Goal: Task Accomplishment & Management: Complete application form

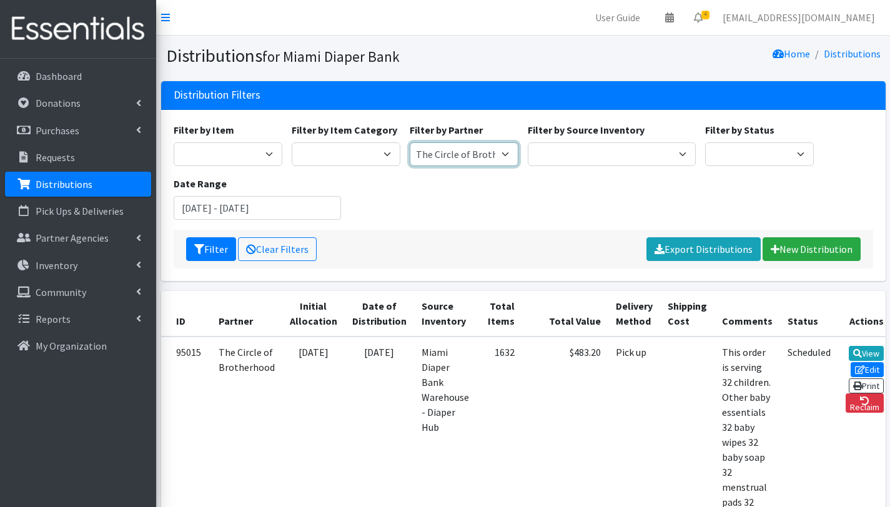
click at [482, 150] on select "A Safe Haven for [GEOGRAPHIC_DATA] Belafonte TACOLCY Center [GEOGRAPHIC_DATA] […" at bounding box center [464, 154] width 109 height 24
select select "2872"
click at [410, 142] on select "A Safe Haven for Newborns Belafonte TACOLCY Center Boys Town South Florida Brid…" at bounding box center [464, 154] width 109 height 24
click at [218, 248] on button "Filter" at bounding box center [211, 249] width 50 height 24
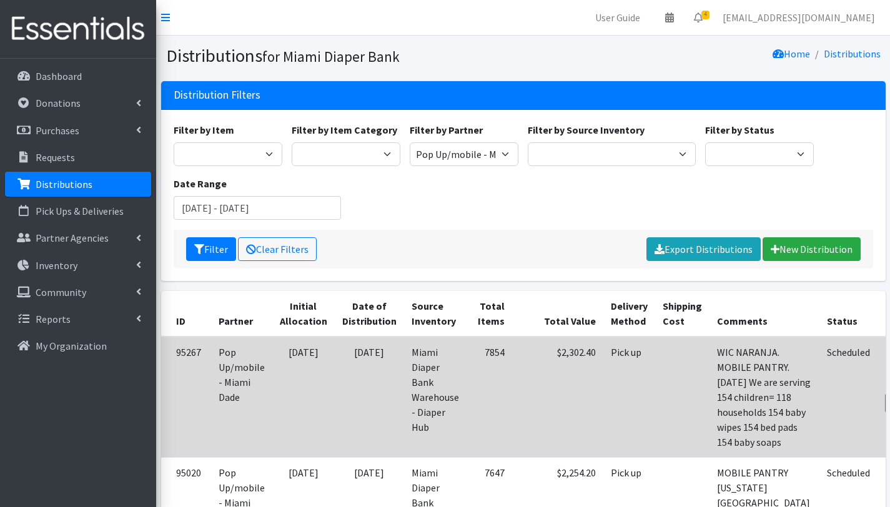
click at [889, 365] on link "Edit" at bounding box center [907, 369] width 34 height 15
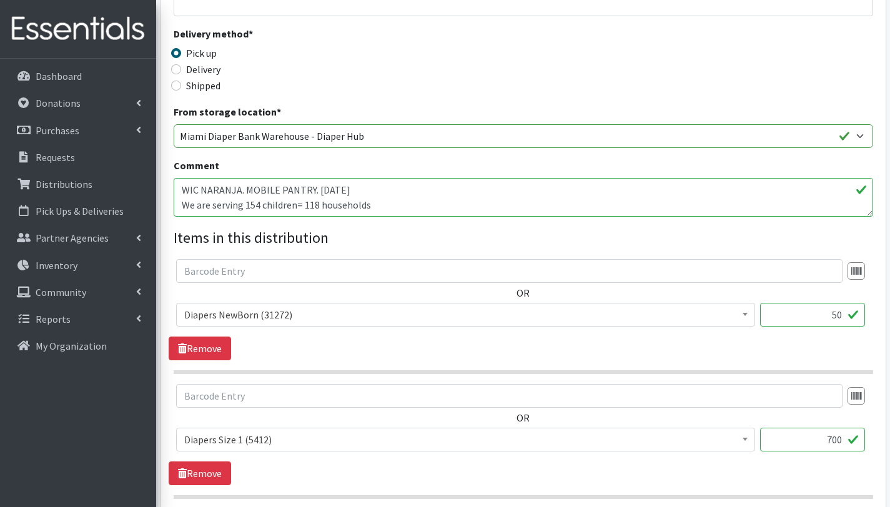
scroll to position [312, 0]
drag, startPoint x: 257, startPoint y: 202, endPoint x: 267, endPoint y: 226, distance: 26.3
click at [257, 202] on textarea "WIC NARANJA. MOBILE PANTRY. [DATE] We are serving 154 children= 118 households …" at bounding box center [523, 196] width 699 height 39
click at [302, 204] on textarea "WIC NARANJA. MOBILE PANTRY. [DATE] We are serving 154 children= 118 households …" at bounding box center [523, 196] width 699 height 39
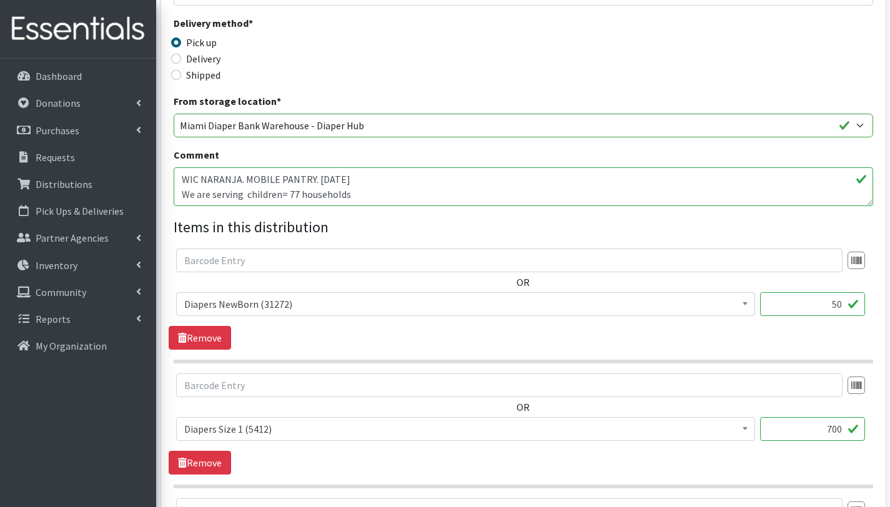
scroll to position [322, 0]
click at [245, 192] on textarea "WIC NARANJA. MOBILE PANTRY. [DATE] We are serving 154 children= 118 households …" at bounding box center [523, 186] width 699 height 39
click at [371, 173] on textarea "WIC NARANJA. MOBILE PANTRY. [DATE] We are serving 154 children= 118 households …" at bounding box center [523, 186] width 699 height 39
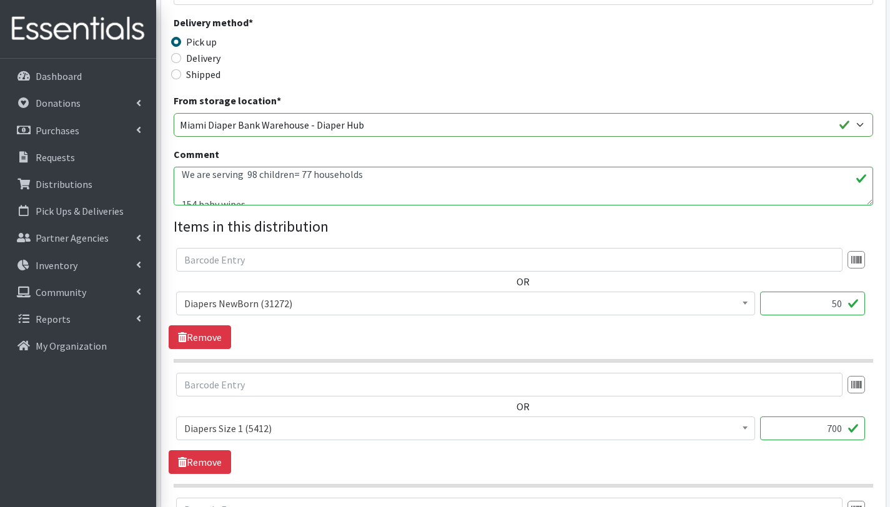
scroll to position [34, 0]
click at [195, 187] on textarea "WIC NARANJA. MOBILE PANTRY. [DATE] We are serving 154 children= 118 households …" at bounding box center [523, 186] width 699 height 39
click at [277, 179] on textarea "WIC NARANJA. MOBILE PANTRY. [DATE] We are serving 154 children= 118 households …" at bounding box center [523, 186] width 699 height 39
type textarea "WIC NARANJA. MOBILE PANTRY. [DATE] We are serving 98 children= 77 households Ot…"
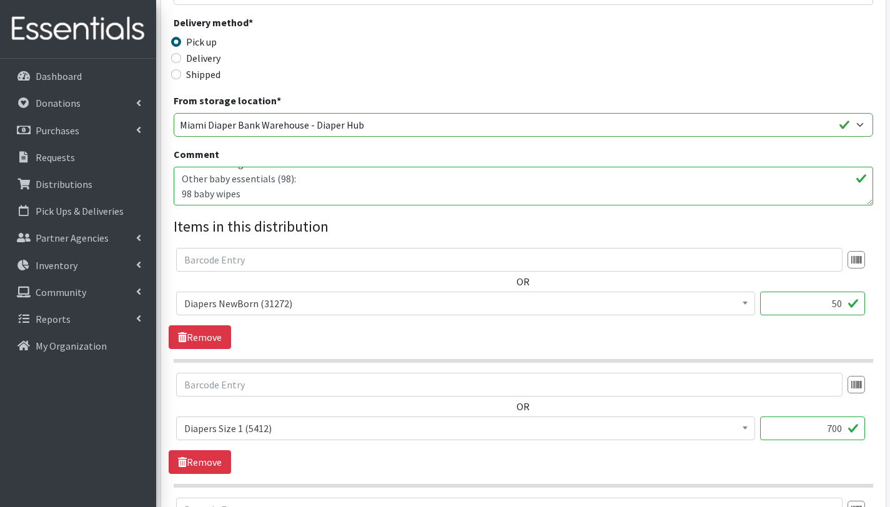
click at [296, 275] on div "OR # - Total number of kids being served with this order: (0) Adult Briefs (Lar…" at bounding box center [523, 286] width 709 height 77
drag, startPoint x: 838, startPoint y: 427, endPoint x: 824, endPoint y: 426, distance: 14.4
click at [824, 426] on input "700" at bounding box center [812, 428] width 105 height 24
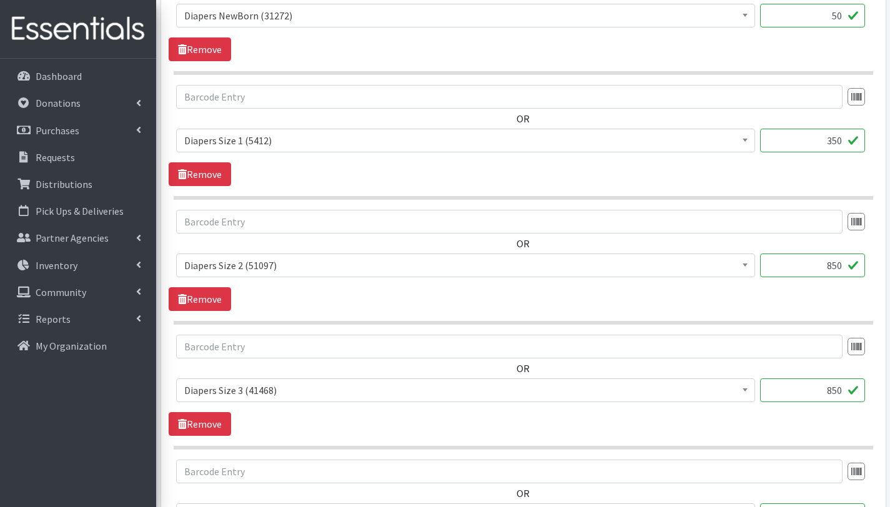
scroll to position [613, 0]
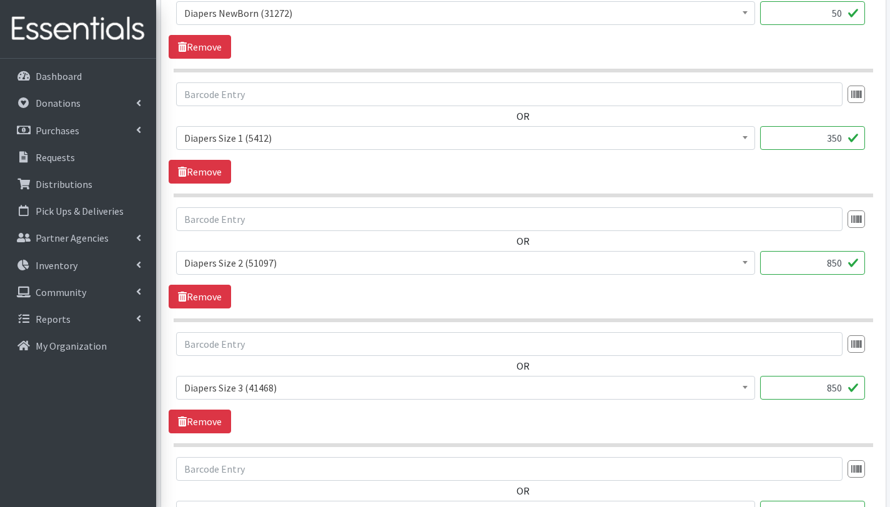
type input "350"
click at [836, 389] on input "850" at bounding box center [812, 388] width 105 height 24
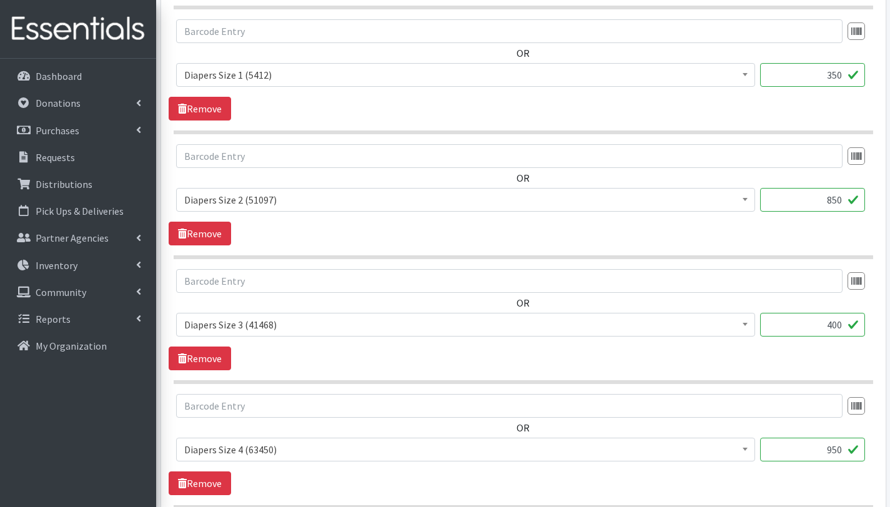
scroll to position [698, 0]
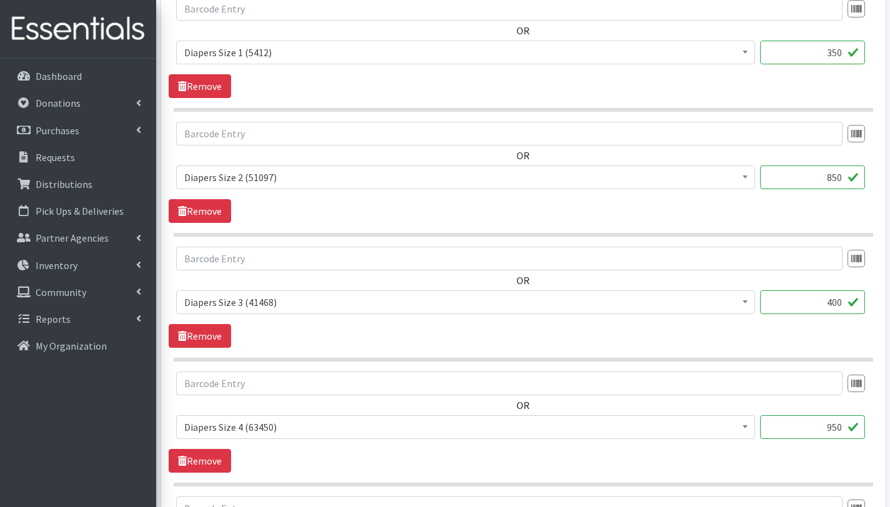
type input "400"
click at [832, 429] on input "950" at bounding box center [812, 427] width 105 height 24
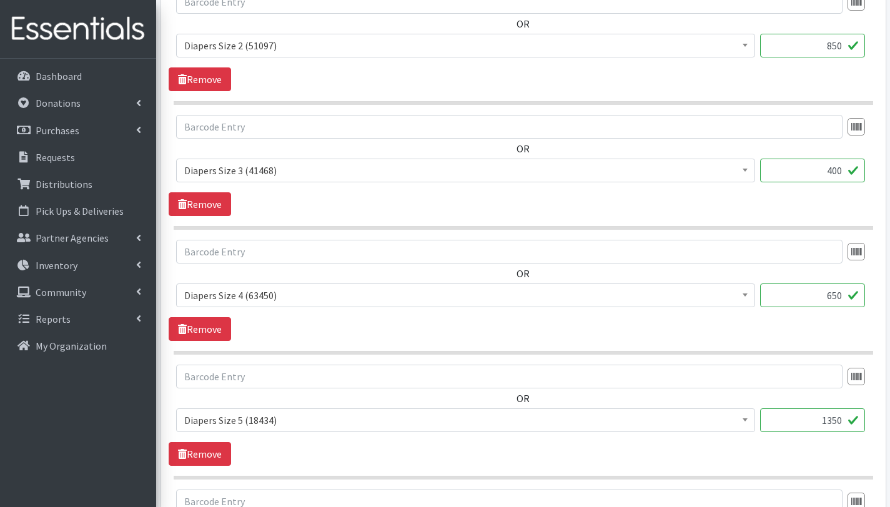
scroll to position [847, 0]
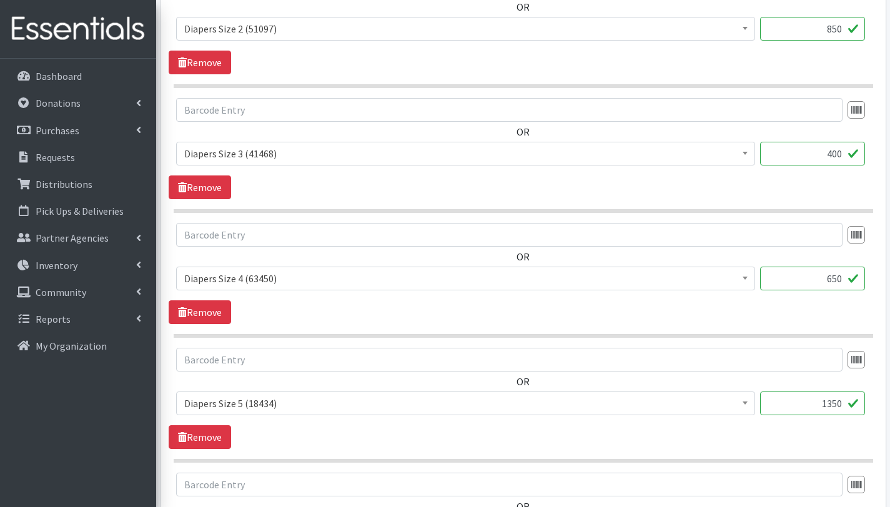
type input "650"
click at [836, 400] on input "1350" at bounding box center [812, 403] width 105 height 24
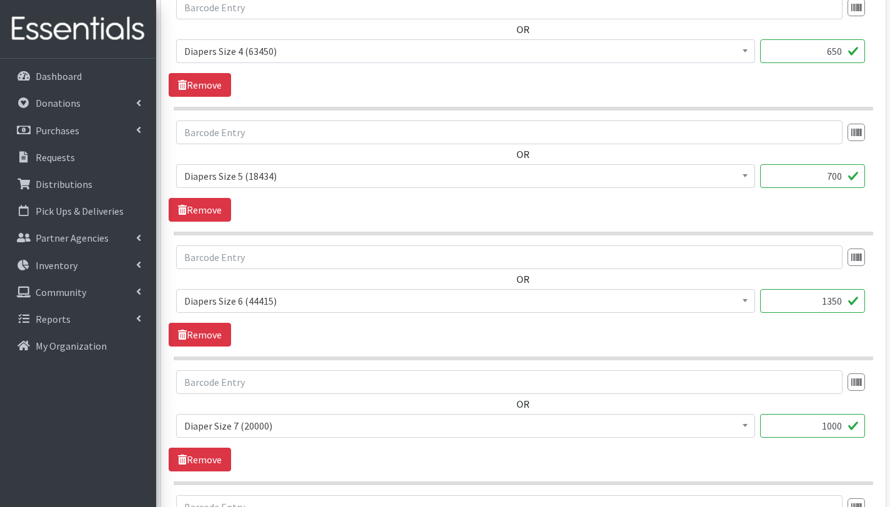
scroll to position [1075, 0]
type input "700"
click at [833, 301] on input "1350" at bounding box center [812, 300] width 105 height 24
type input "7550"
click at [835, 427] on input "1000" at bounding box center [812, 425] width 105 height 24
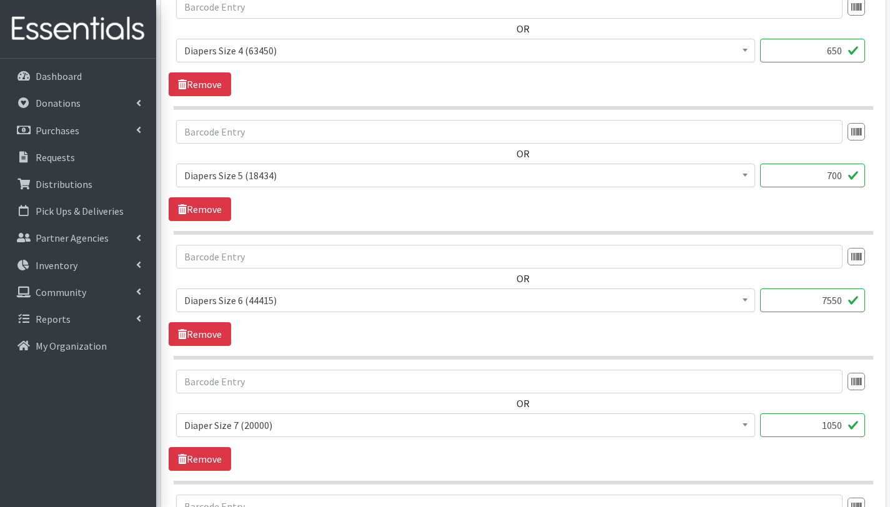
type input "1050"
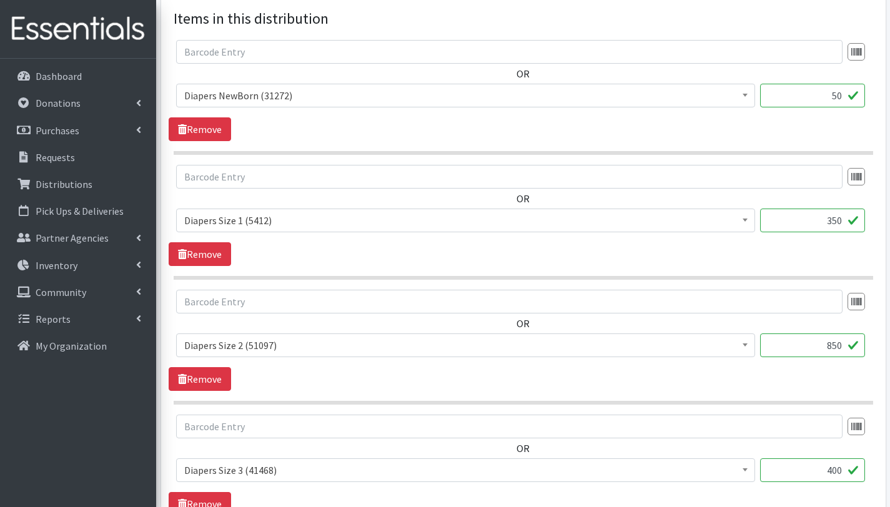
scroll to position [529, 0]
click at [837, 348] on input "850" at bounding box center [812, 346] width 105 height 24
type input "400"
click at [835, 471] on input "400" at bounding box center [812, 471] width 105 height 24
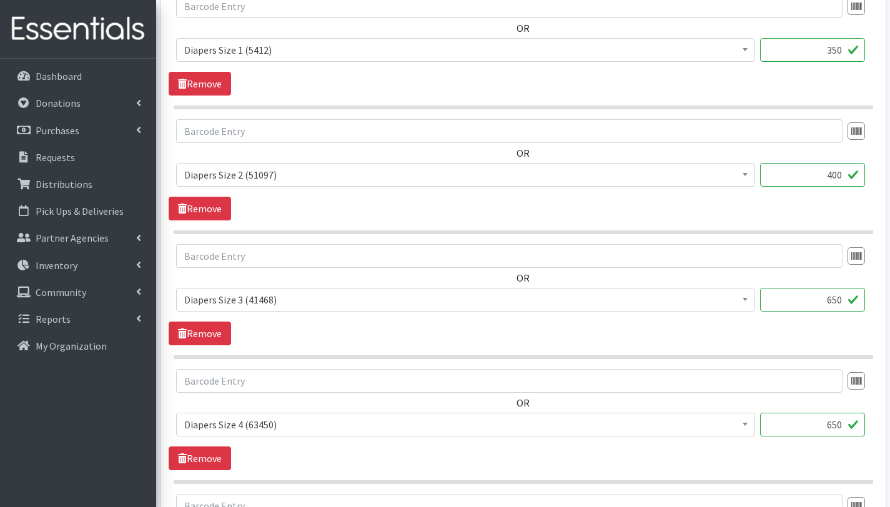
scroll to position [825, 0]
type input "650"
click at [835, 304] on input "650" at bounding box center [812, 300] width 105 height 24
type input "700"
click at [837, 427] on input "700" at bounding box center [812, 425] width 105 height 24
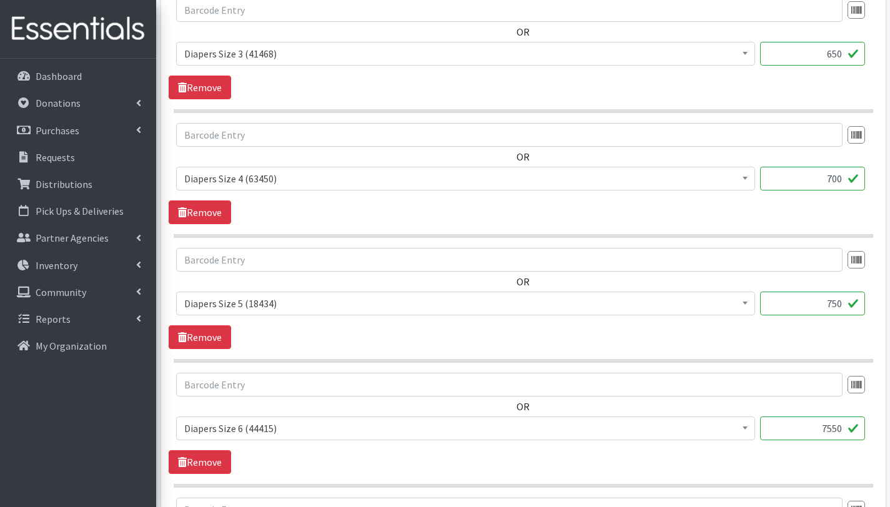
scroll to position [949, 0]
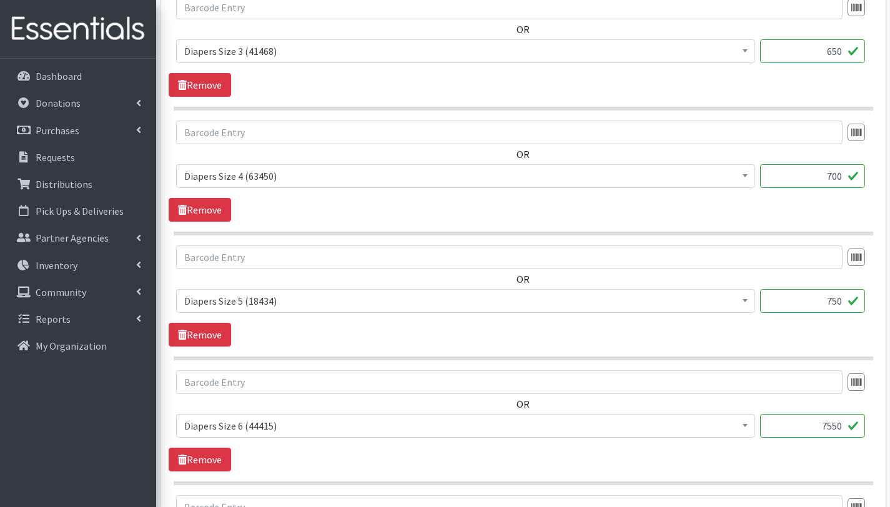
type input "750"
click at [837, 427] on input "7550" at bounding box center [812, 426] width 105 height 24
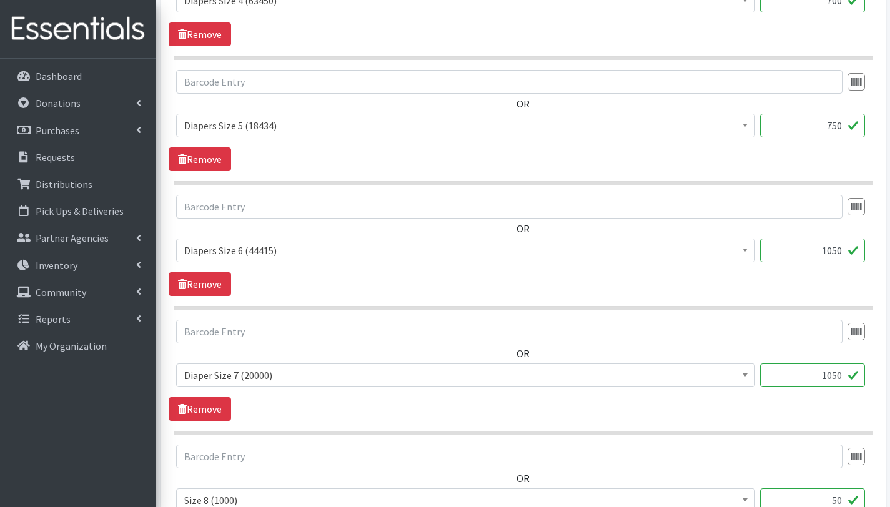
scroll to position [1149, 0]
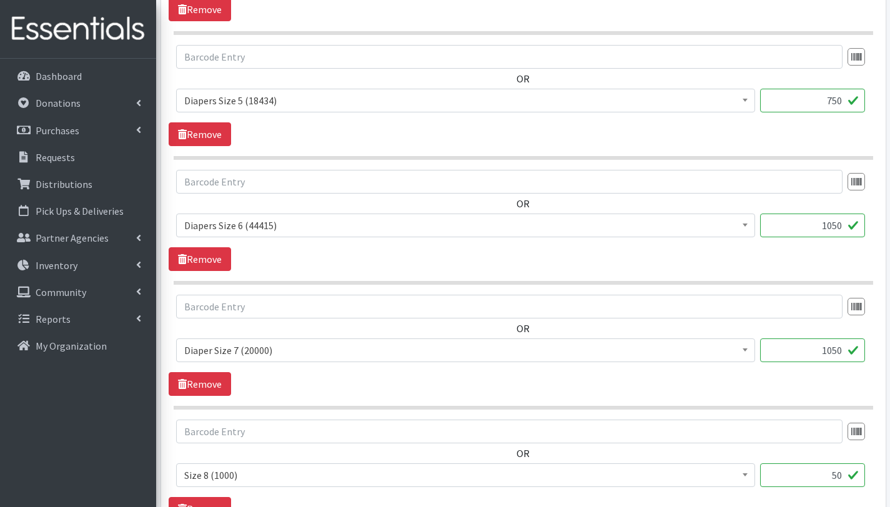
type input "1050"
click at [840, 352] on input "1050" at bounding box center [812, 350] width 105 height 24
type input "1"
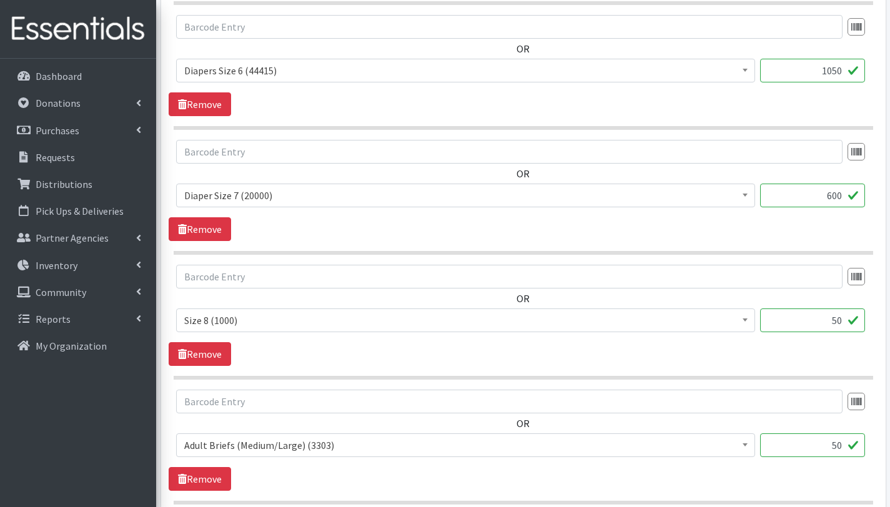
scroll to position [1305, 0]
type input "600"
click at [222, 477] on link "Remove" at bounding box center [200, 478] width 62 height 24
click at [830, 443] on input "150" at bounding box center [812, 445] width 105 height 24
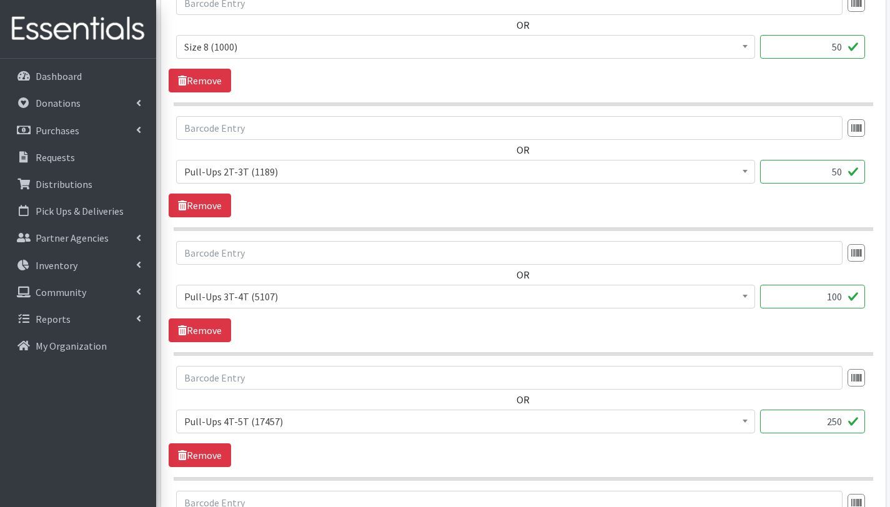
scroll to position [1578, 0]
type input "50"
click at [833, 421] on input "250" at bounding box center [812, 421] width 105 height 24
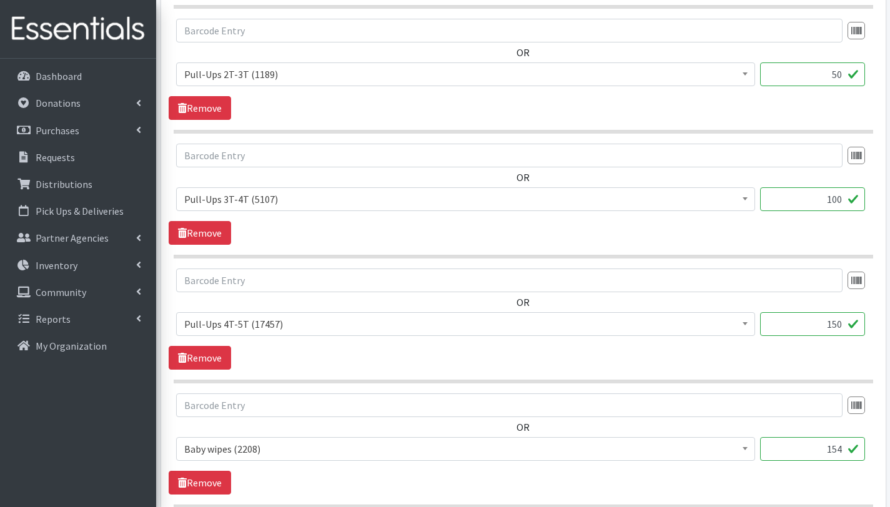
scroll to position [1838, 0]
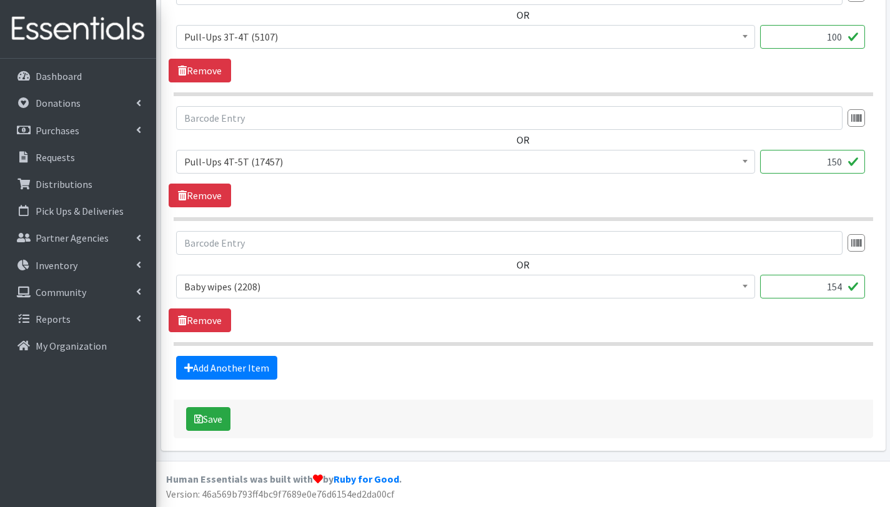
type input "150"
click at [840, 283] on input "154" at bounding box center [812, 287] width 105 height 24
type input "1"
type input "98"
click at [223, 420] on button "Save" at bounding box center [208, 419] width 44 height 24
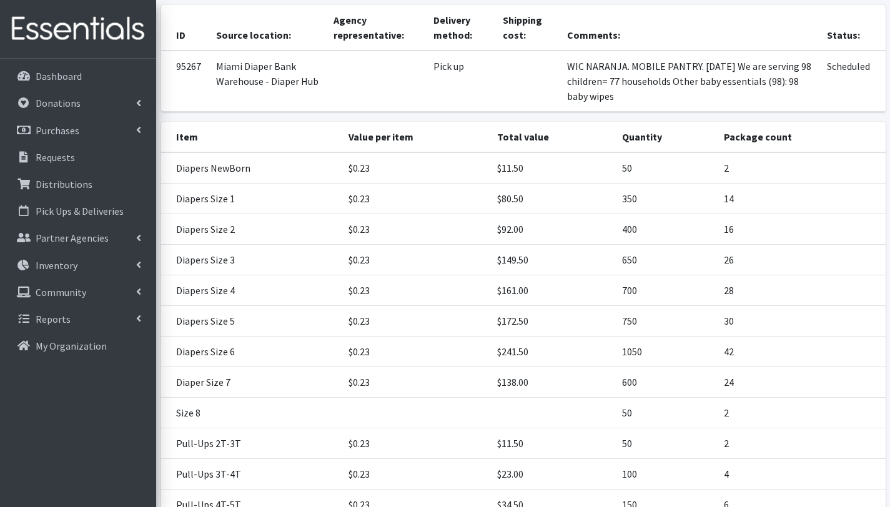
scroll to position [350, 0]
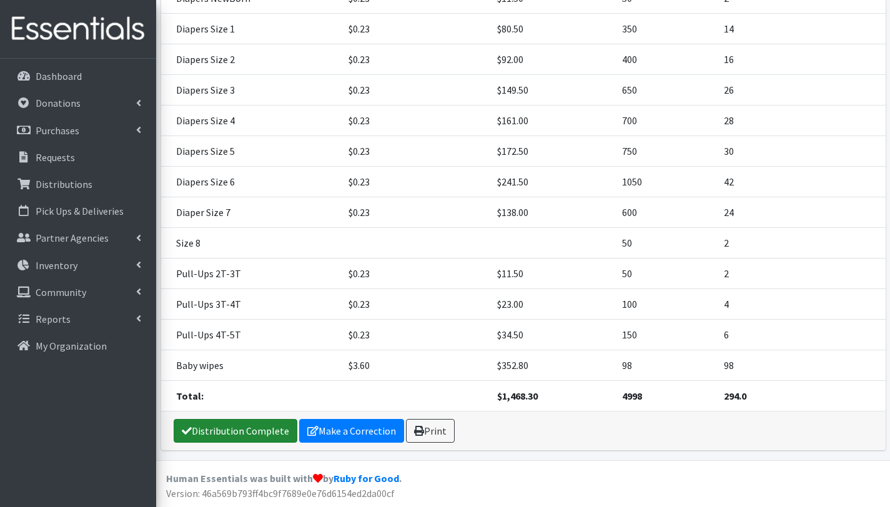
click at [246, 431] on link "Distribution Complete" at bounding box center [236, 431] width 124 height 24
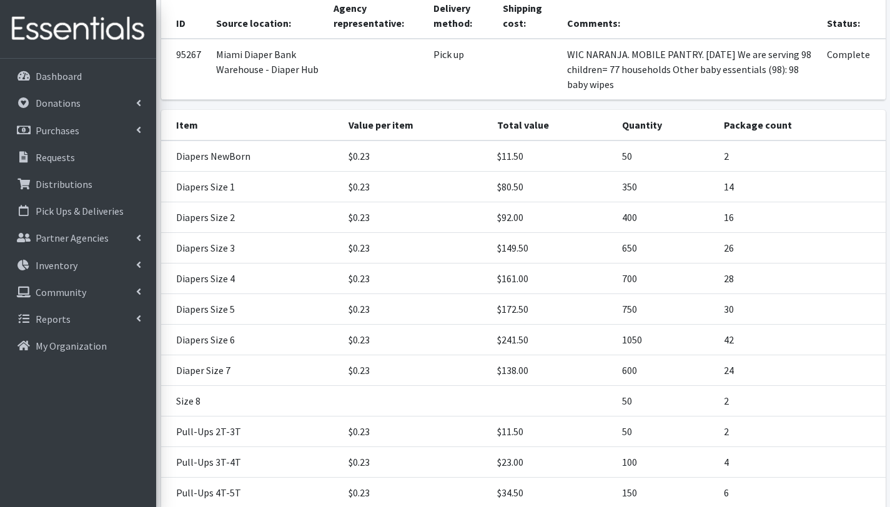
scroll to position [308, 0]
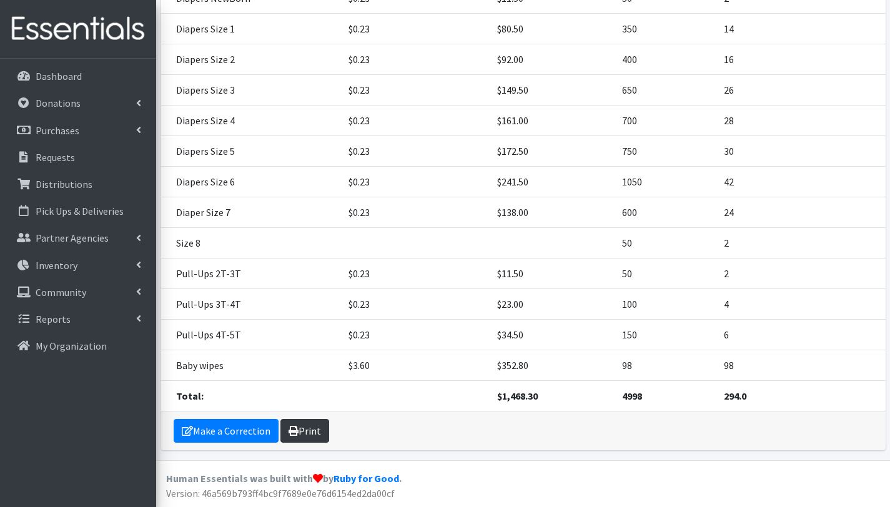
click at [315, 433] on link "Print" at bounding box center [304, 431] width 49 height 24
